Goal: Task Accomplishment & Management: Complete application form

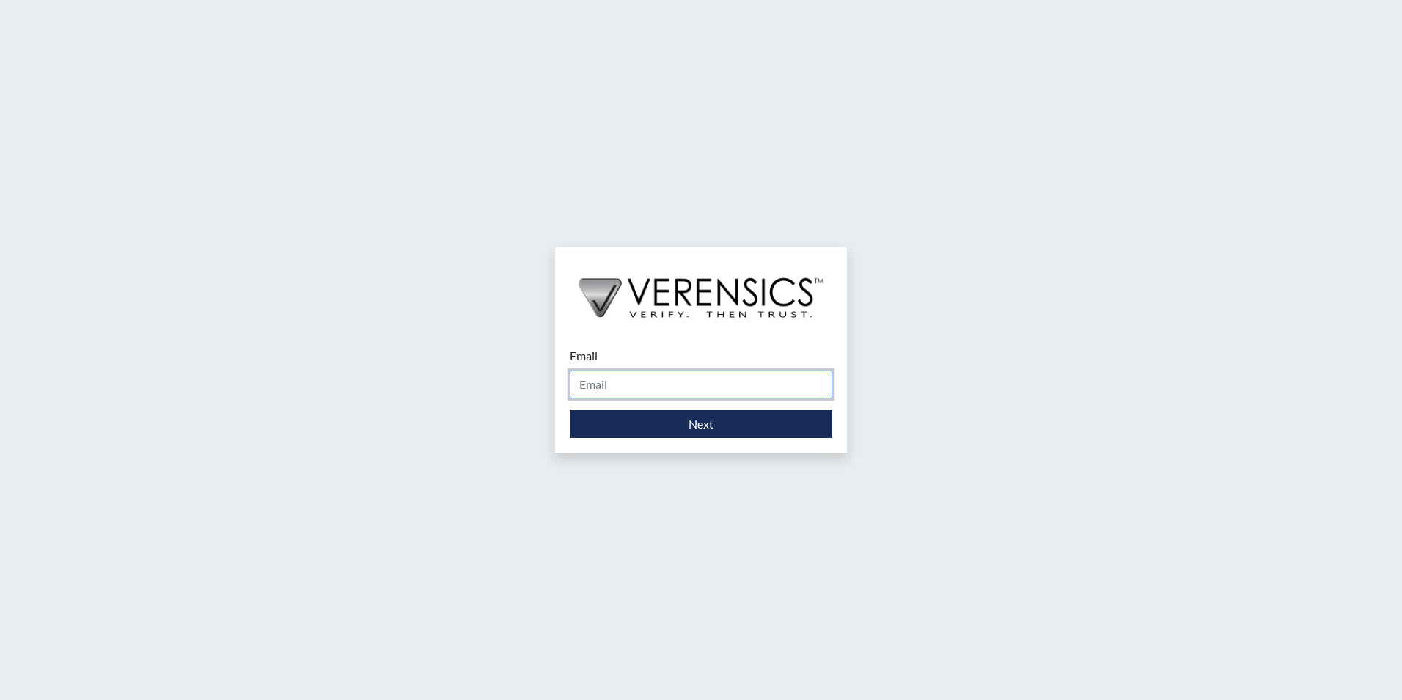
click at [627, 389] on input "Email" at bounding box center [701, 384] width 263 height 28
type input "[EMAIL_ADDRESS][PERSON_NAME][DOMAIN_NAME]"
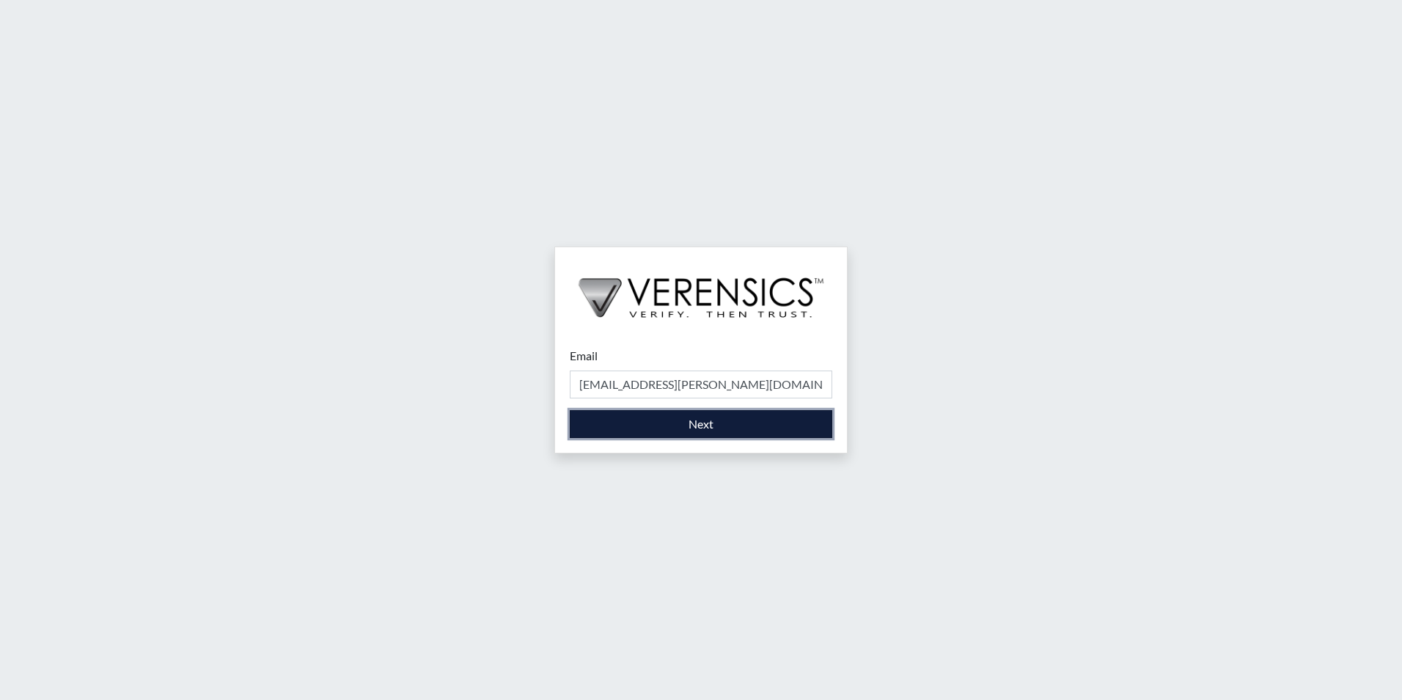
click at [649, 428] on button "Next" at bounding box center [701, 424] width 263 height 28
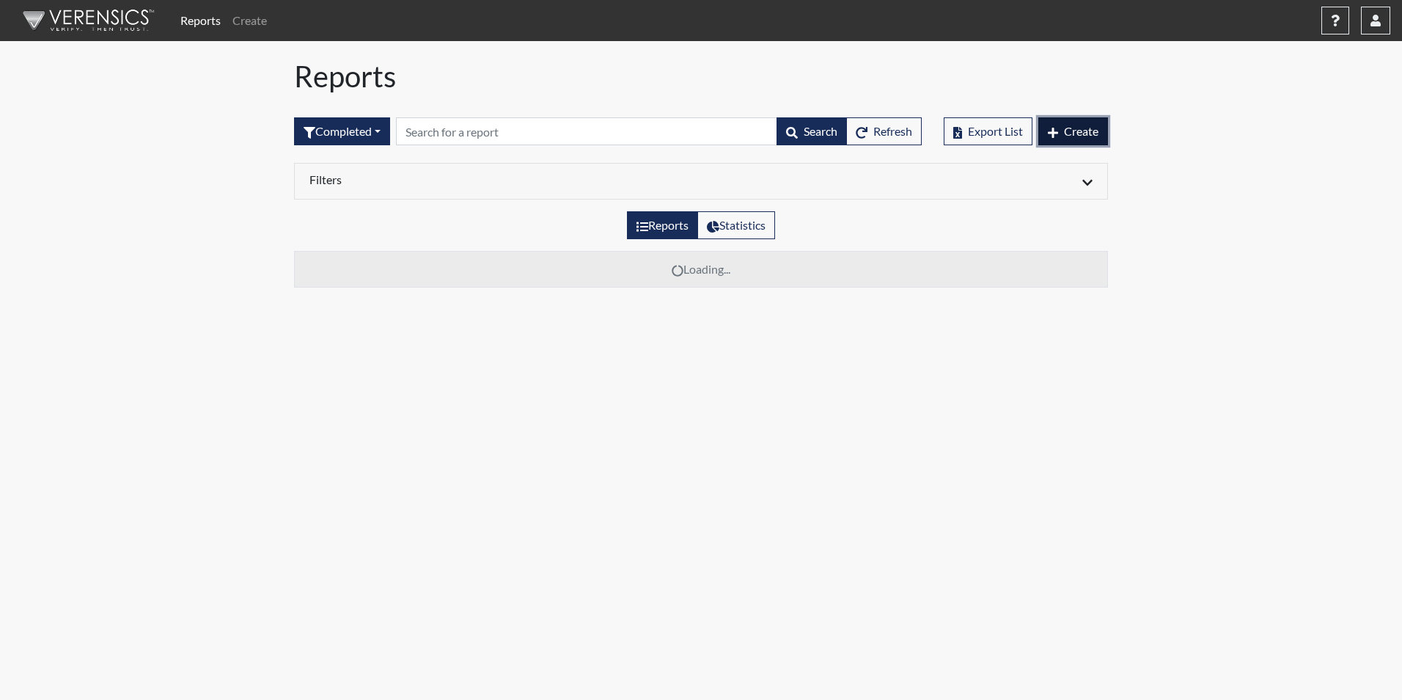
click at [1064, 136] on span "Create" at bounding box center [1081, 131] width 34 height 14
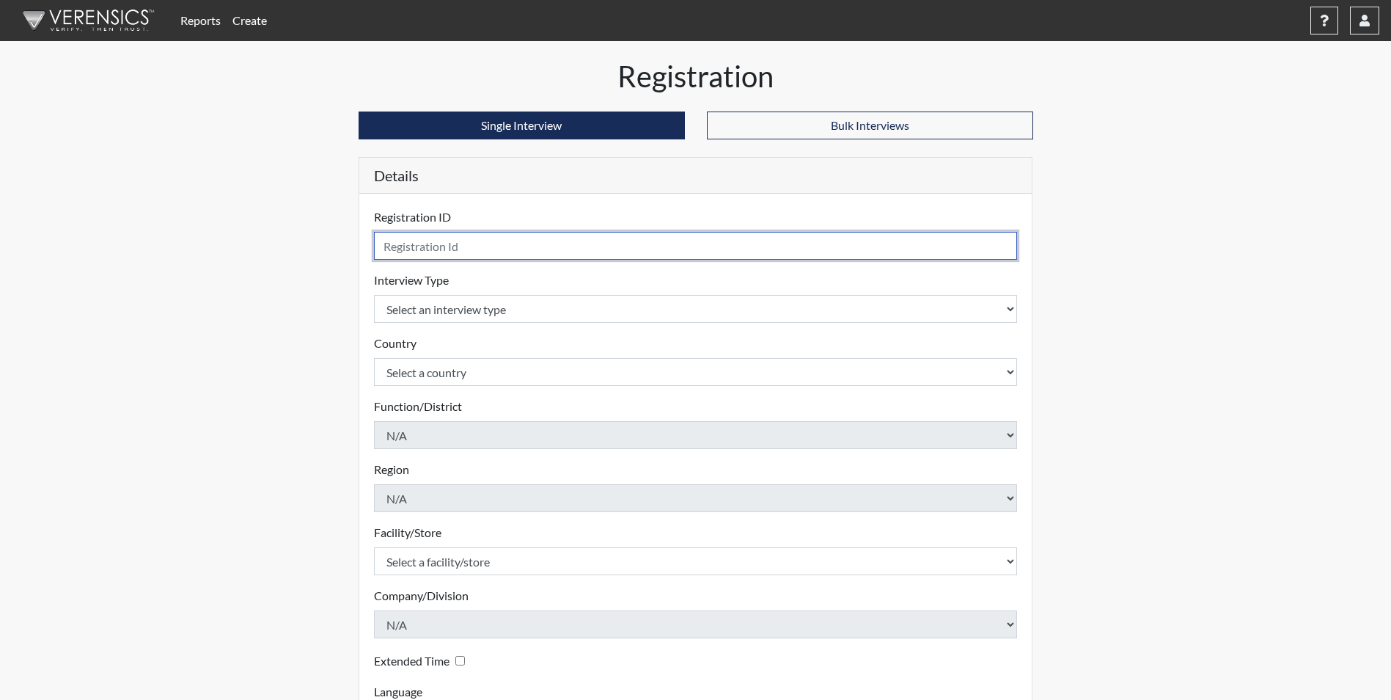
click at [487, 252] on input "text" at bounding box center [696, 246] width 644 height 28
type input "DAC7982"
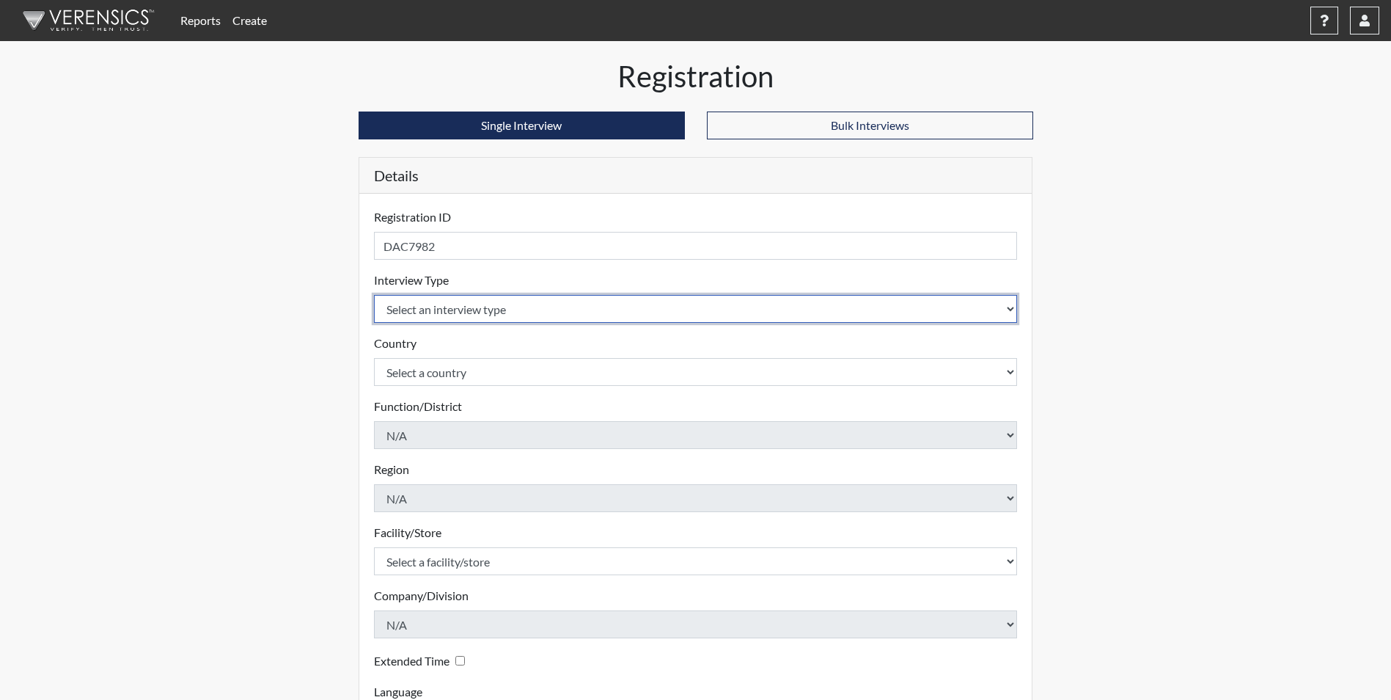
click at [461, 311] on select "Select an interview type Corrections Pre-Employment" at bounding box center [696, 309] width 644 height 28
select select "ff733e93-e1bf-11ea-9c9f-0eff0cf7eb8f"
click at [374, 295] on select "Select an interview type Corrections Pre-Employment" at bounding box center [696, 309] width 644 height 28
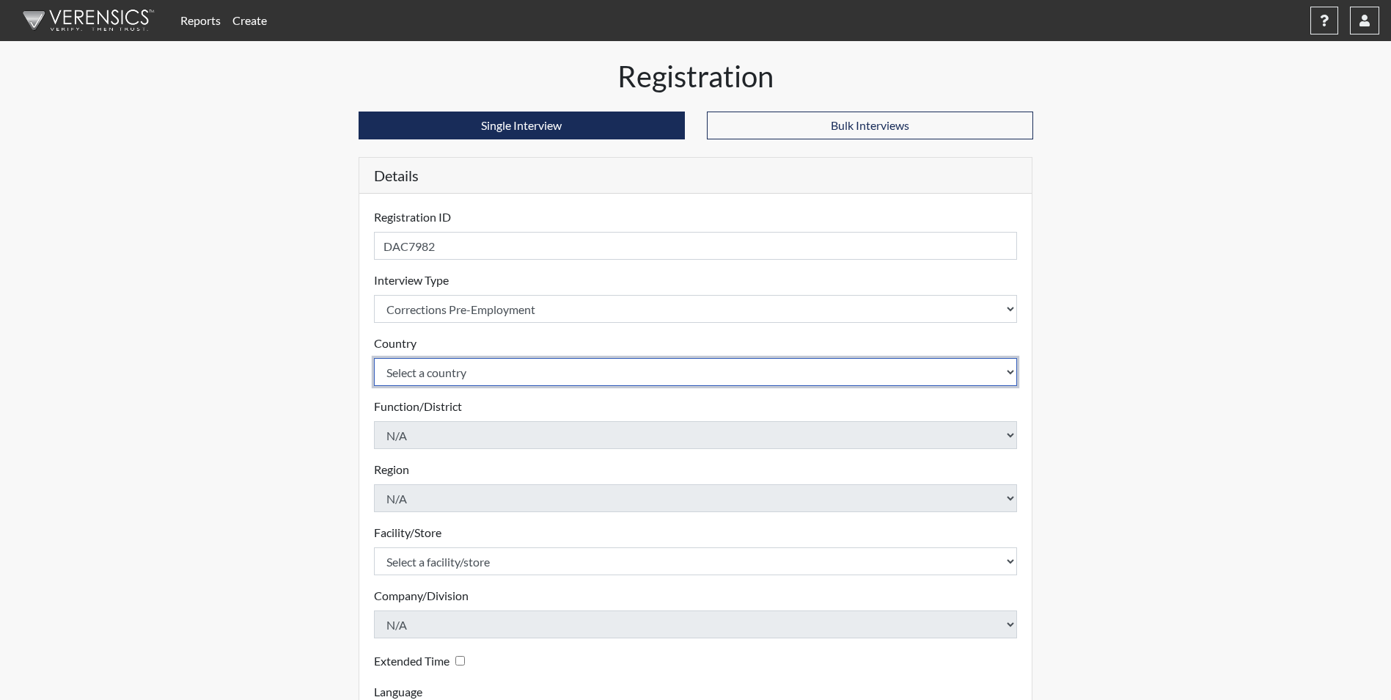
click at [434, 378] on select "Select a country [GEOGRAPHIC_DATA] [GEOGRAPHIC_DATA]" at bounding box center [696, 372] width 644 height 28
select select "united-states-of-[GEOGRAPHIC_DATA]"
click at [374, 358] on select "Select a country [GEOGRAPHIC_DATA] [GEOGRAPHIC_DATA]" at bounding box center [696, 372] width 644 height 28
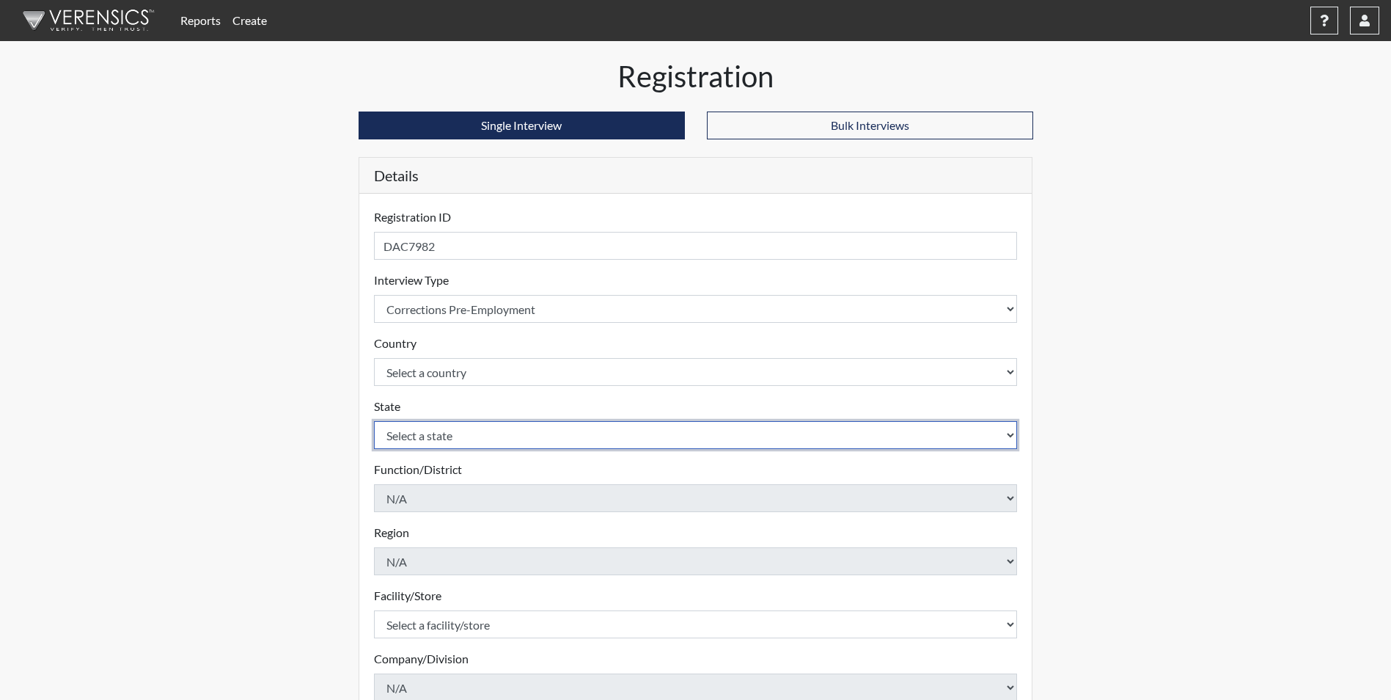
click at [424, 432] on select "Select a state [US_STATE] [US_STATE] [US_STATE] [US_STATE] [US_STATE] [US_STATE…" at bounding box center [696, 435] width 644 height 28
select select "GA"
click at [374, 421] on select "Select a state [US_STATE] [US_STATE] [US_STATE] [US_STATE] [US_STATE] [US_STATE…" at bounding box center [696, 435] width 644 height 28
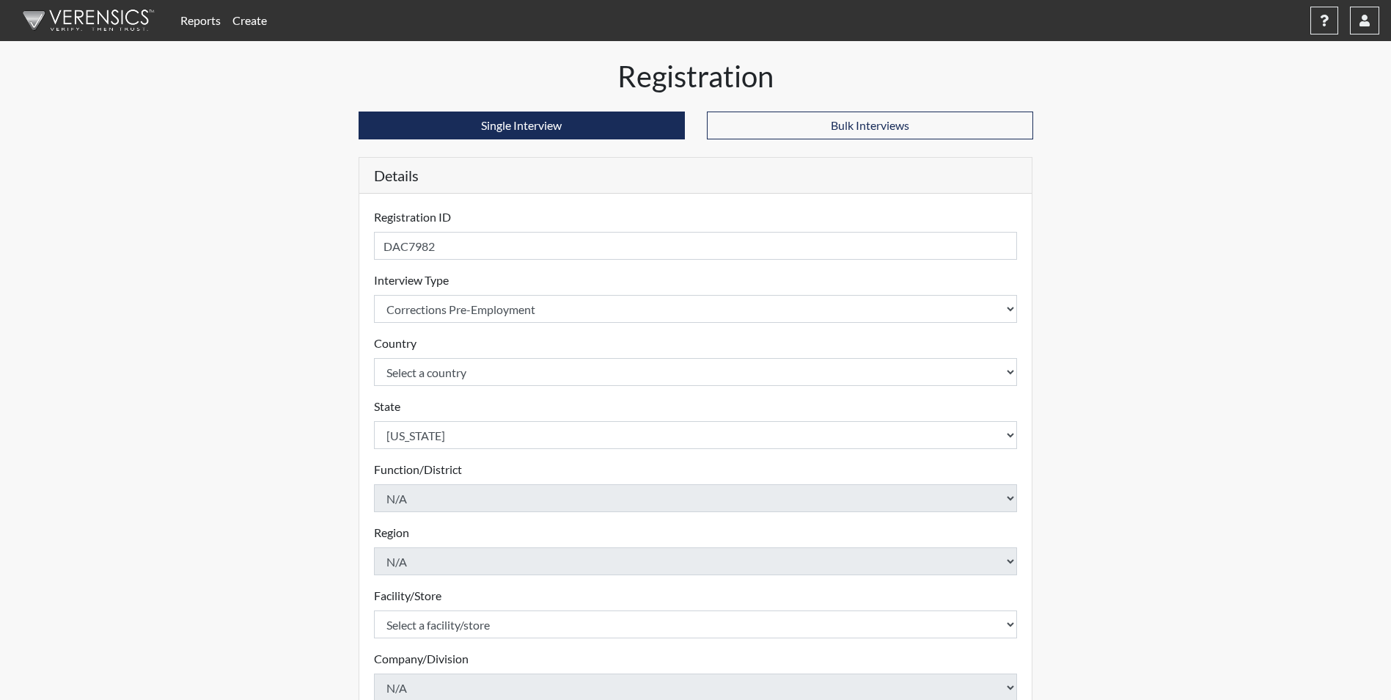
click at [330, 494] on div "Registration Single Interview Bulk Interviews Details Registration ID DAC7982 P…" at bounding box center [696, 473] width 836 height 829
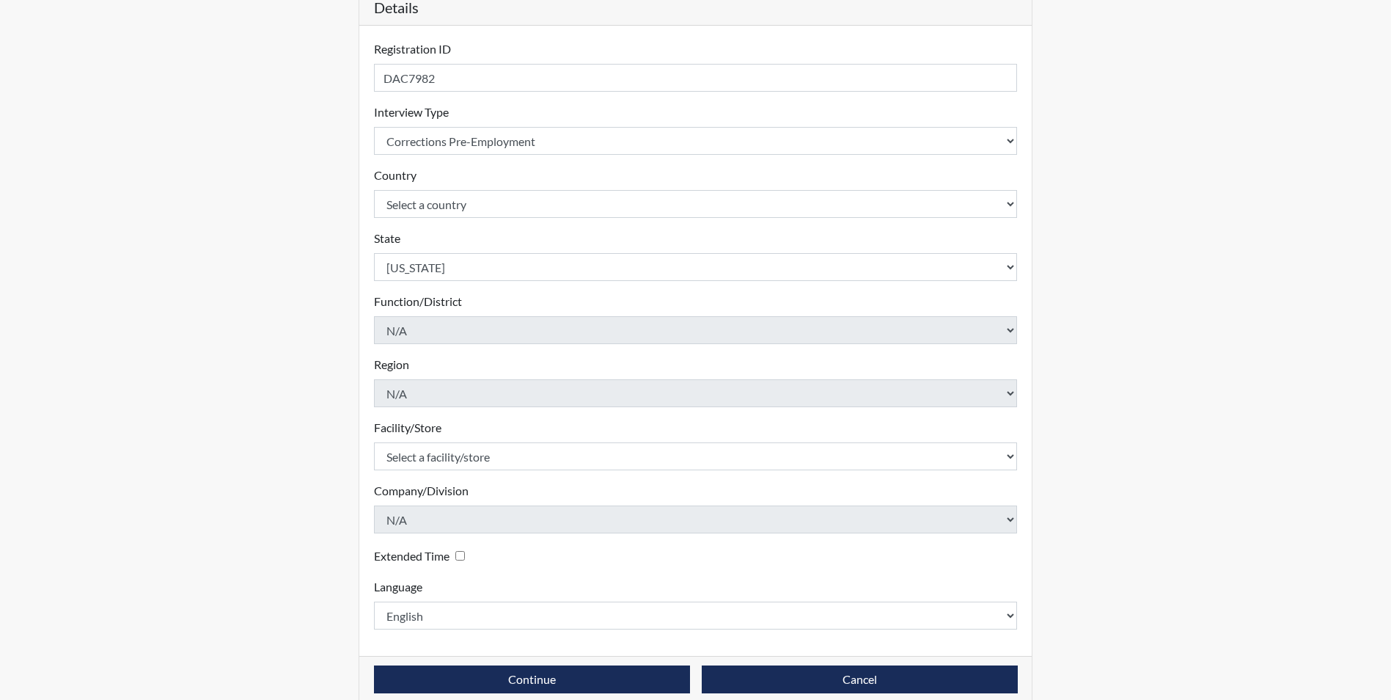
scroll to position [188, 0]
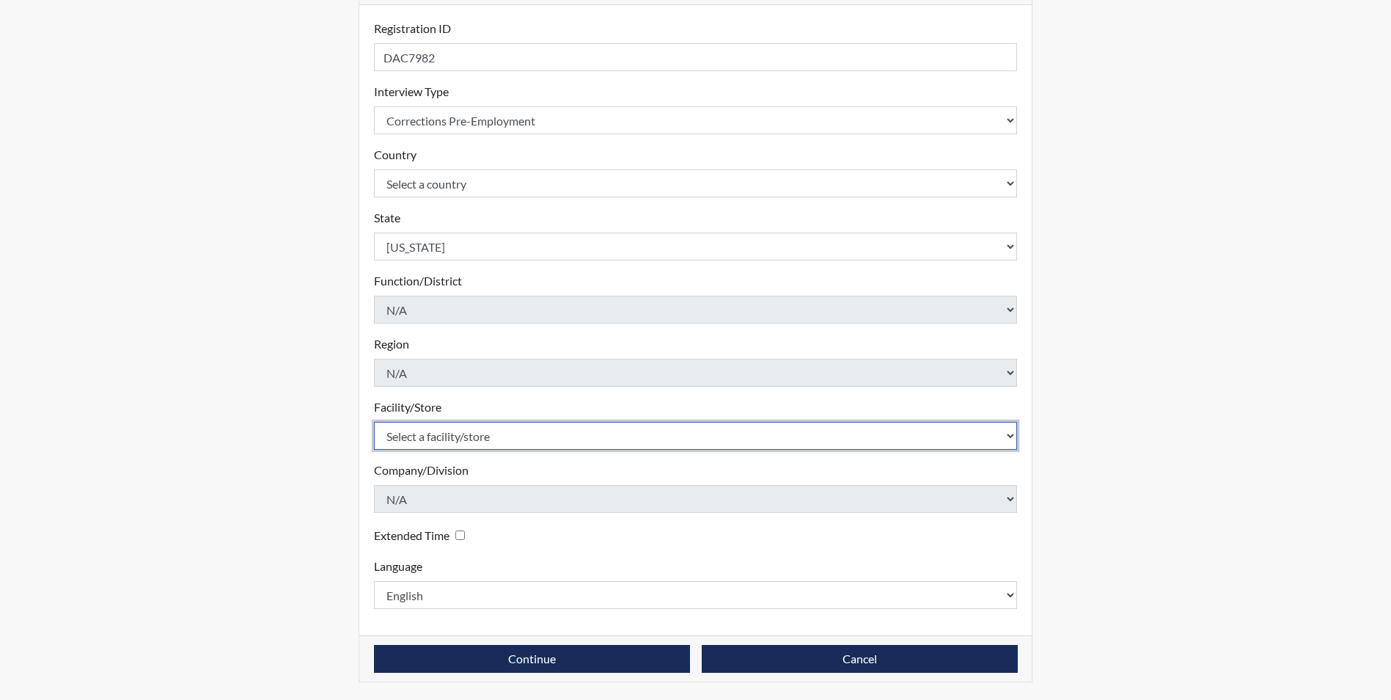
click at [399, 435] on select "Select a facility/store Augusta SMP" at bounding box center [696, 436] width 644 height 28
select select "171ae632-e4c4-4d72-8399-7d980dd64d0f"
click at [374, 422] on select "Select a facility/store Augusta SMP" at bounding box center [696, 436] width 644 height 28
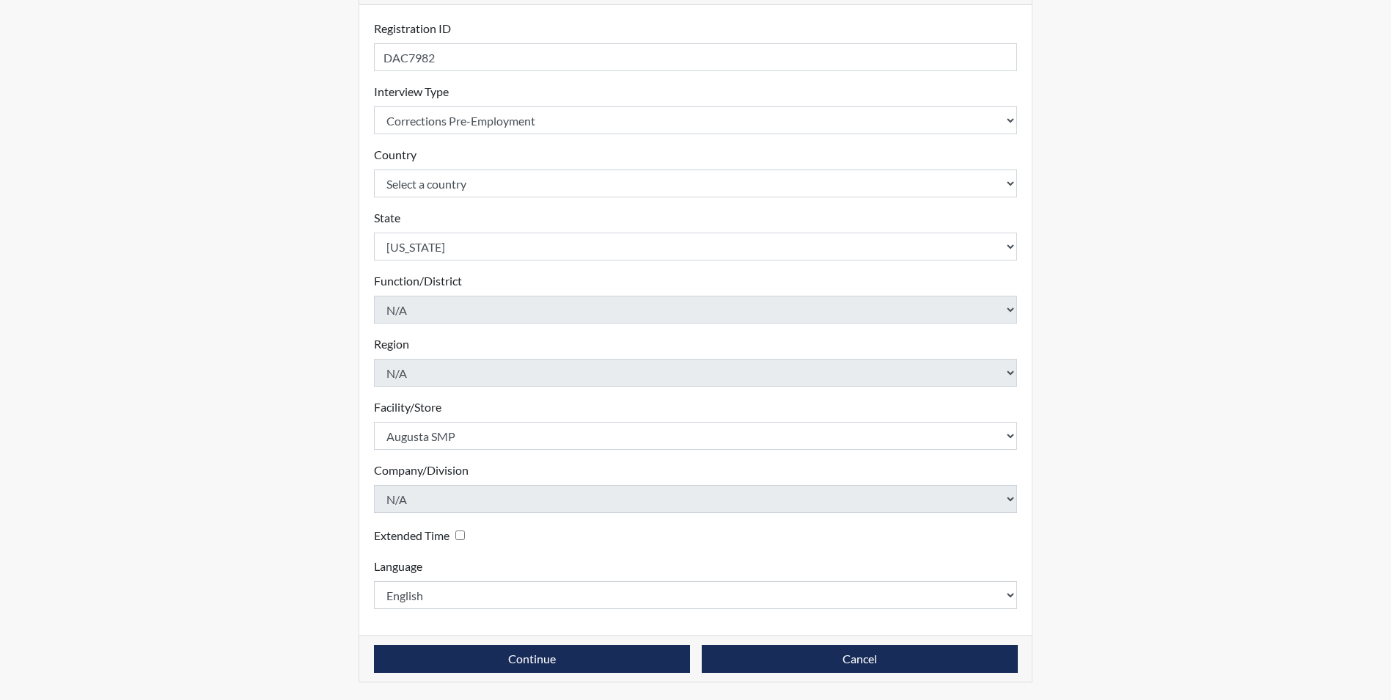
click at [252, 450] on div "Reports Create Help Center × Verensics Best Practices How to successfully use t…" at bounding box center [695, 256] width 1391 height 888
click at [532, 659] on button "Continue" at bounding box center [532, 659] width 316 height 28
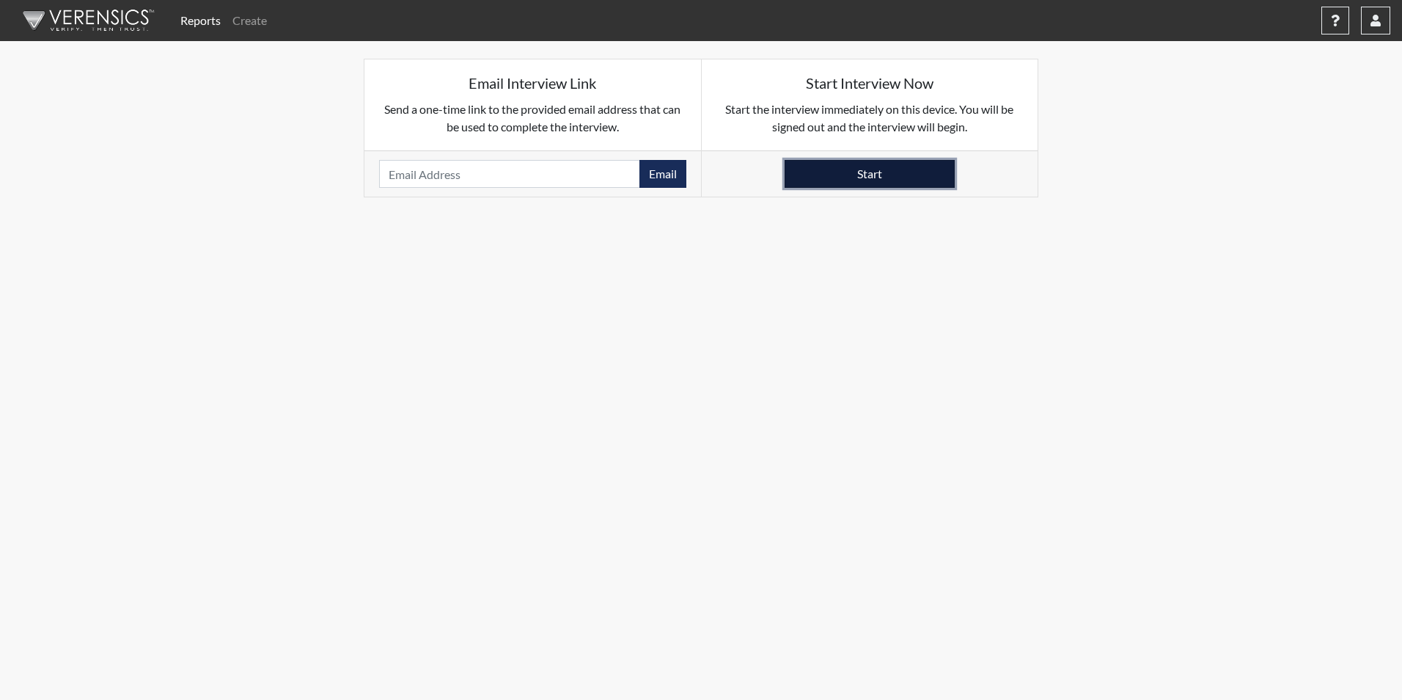
click at [904, 174] on button "Start" at bounding box center [870, 174] width 170 height 28
